Goal: Task Accomplishment & Management: Use online tool/utility

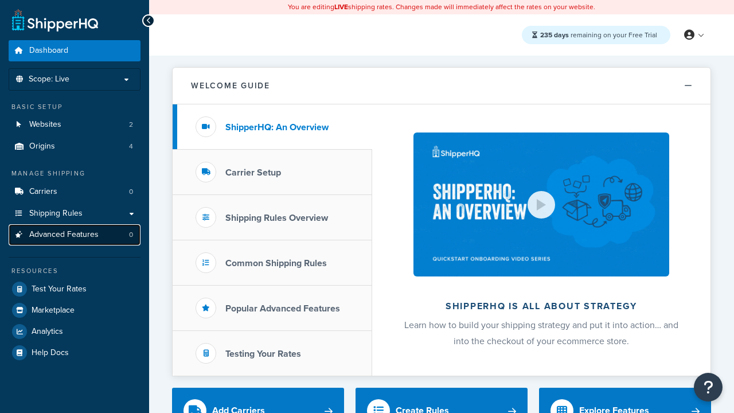
click at [75, 235] on span "Advanced Features" at bounding box center [63, 235] width 69 height 10
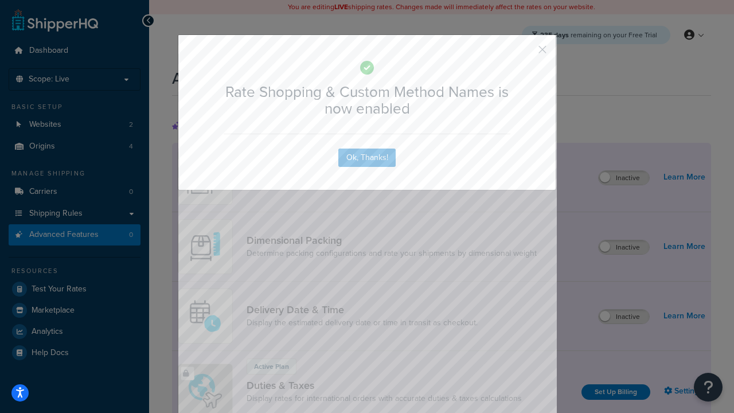
scroll to position [511, 0]
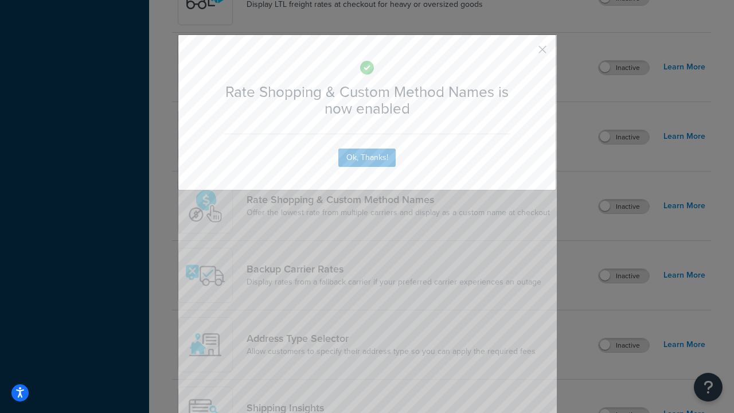
click at [526, 52] on button "button" at bounding box center [525, 53] width 3 height 3
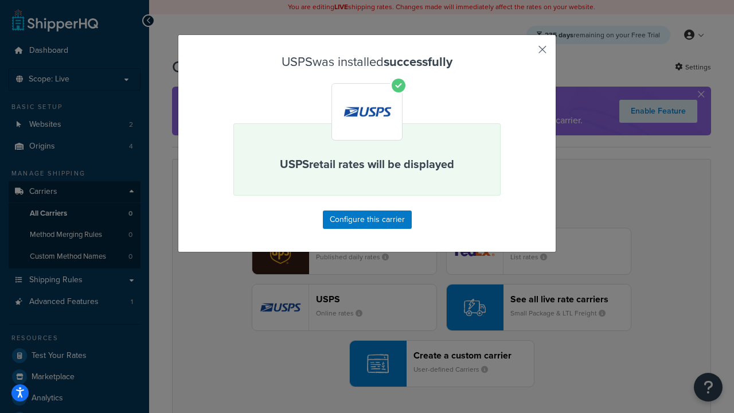
click at [526, 53] on button "button" at bounding box center [525, 53] width 3 height 3
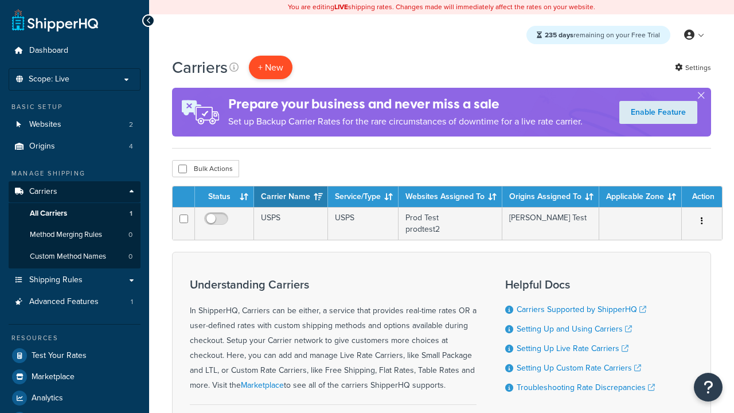
click at [271, 67] on button "+ New" at bounding box center [271, 68] width 44 height 24
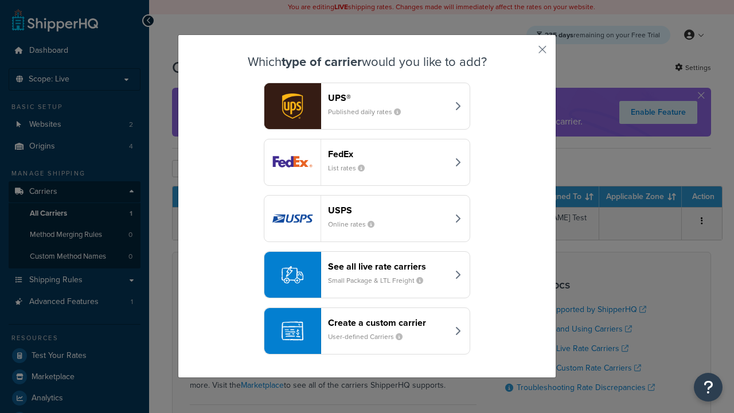
click at [367, 275] on div "See all live rate carriers Small Package & LTL Freight" at bounding box center [388, 275] width 120 height 28
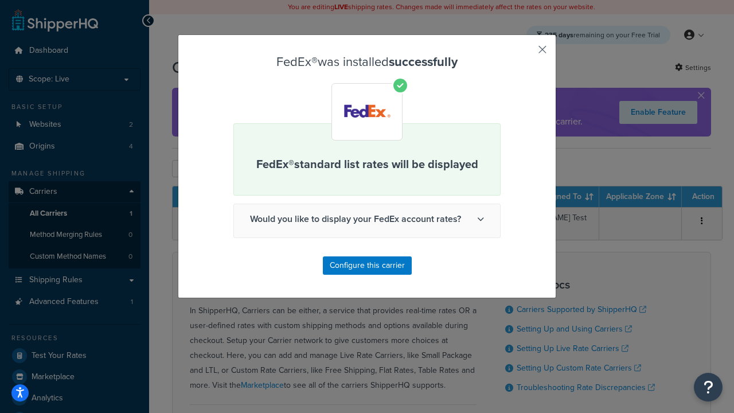
click at [526, 53] on button "button" at bounding box center [525, 53] width 3 height 3
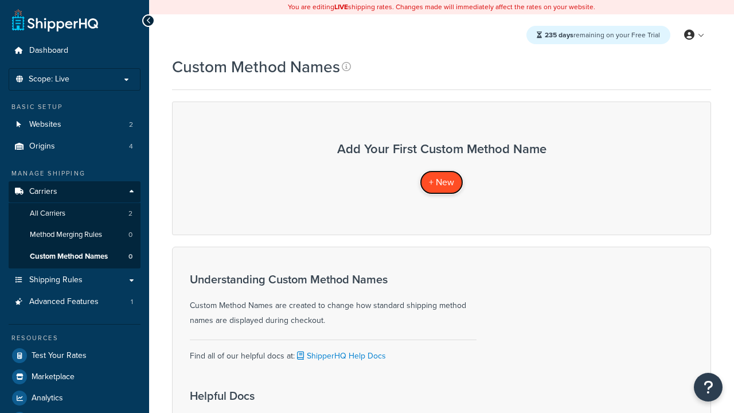
click at [442, 182] on span "+ New" at bounding box center [441, 182] width 25 height 13
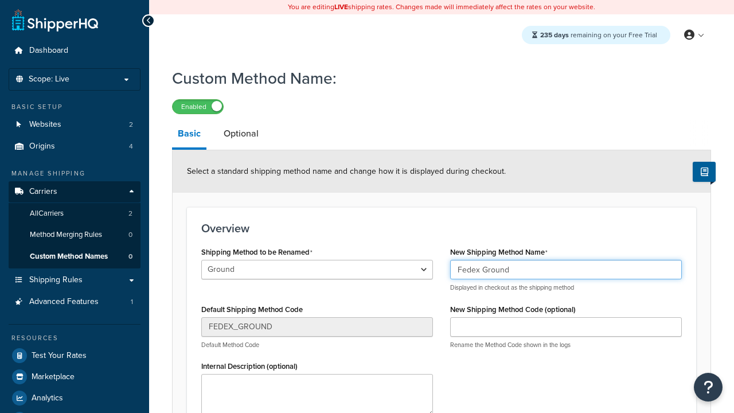
type input "Fedex Ground"
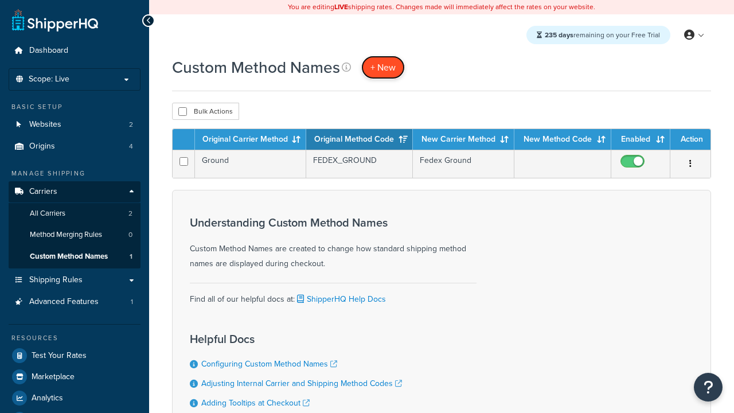
click at [383, 67] on span "+ New" at bounding box center [383, 67] width 25 height 13
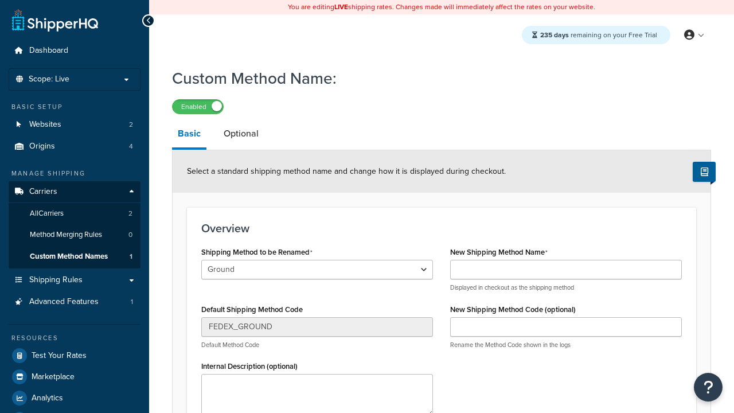
select select "706500"
type input "Priority Mail"
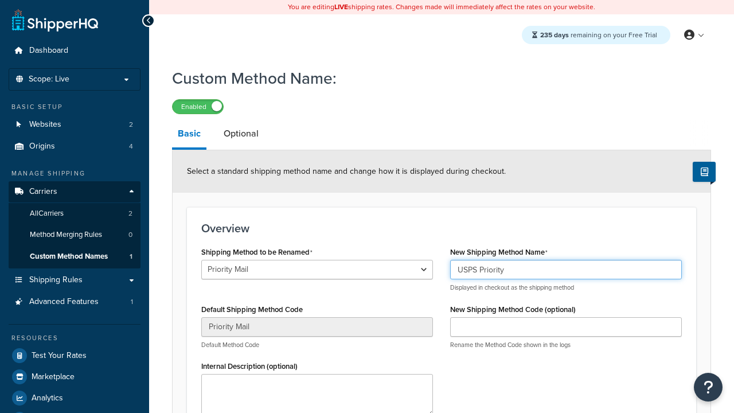
type input "USPS Priority"
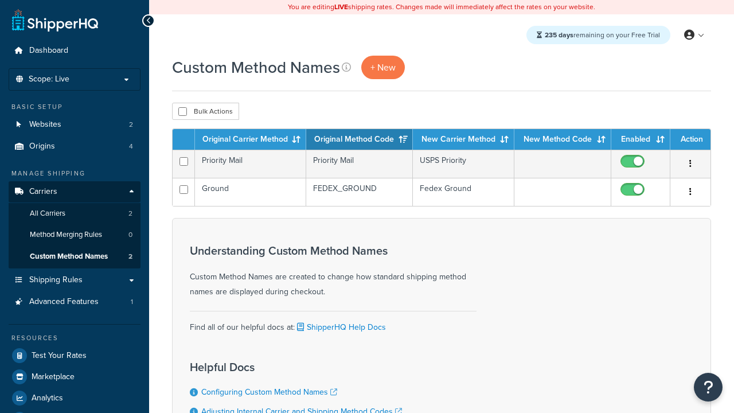
click at [251, 140] on th "Original Carrier Method" at bounding box center [250, 139] width 111 height 21
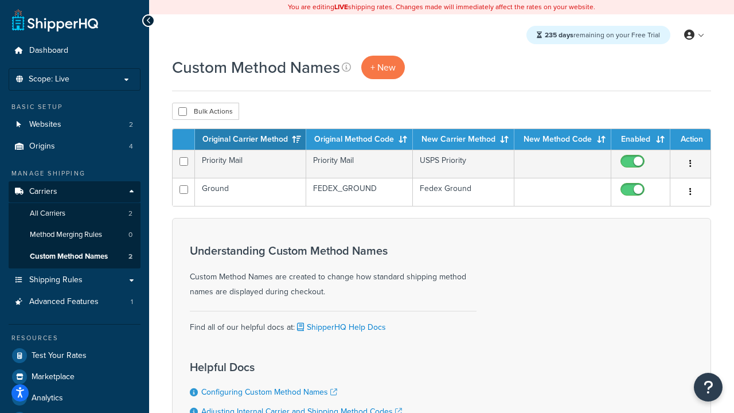
click at [360, 140] on th "Original Method Code" at bounding box center [359, 139] width 107 height 21
click at [464, 140] on th "New Carrier Method" at bounding box center [464, 139] width 102 height 21
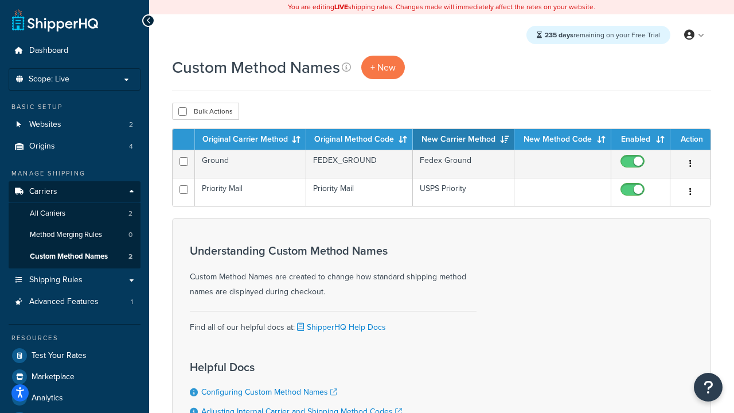
click at [464, 140] on th "New Carrier Method" at bounding box center [464, 139] width 102 height 21
click at [641, 140] on th "Enabled" at bounding box center [641, 139] width 59 height 21
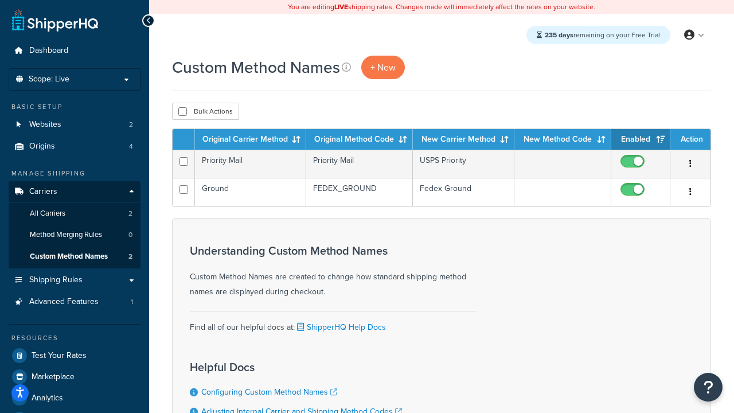
click at [691, 140] on th "Action" at bounding box center [691, 139] width 40 height 21
click at [182, 112] on input "checkbox" at bounding box center [182, 111] width 9 height 9
checkbox input "true"
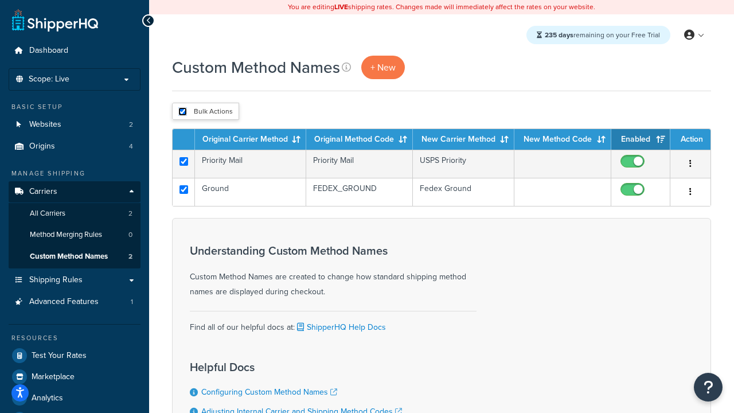
checkbox input "true"
click at [0, 0] on button "Delete" at bounding box center [0, 0] width 0 height 0
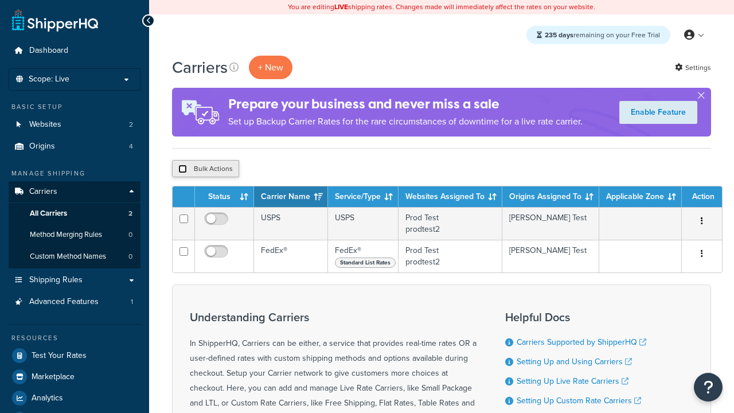
click at [182, 169] on input "checkbox" at bounding box center [182, 169] width 9 height 9
checkbox input "true"
click at [0, 0] on button "Delete" at bounding box center [0, 0] width 0 height 0
